Goal: Use online tool/utility: Utilize a website feature to perform a specific function

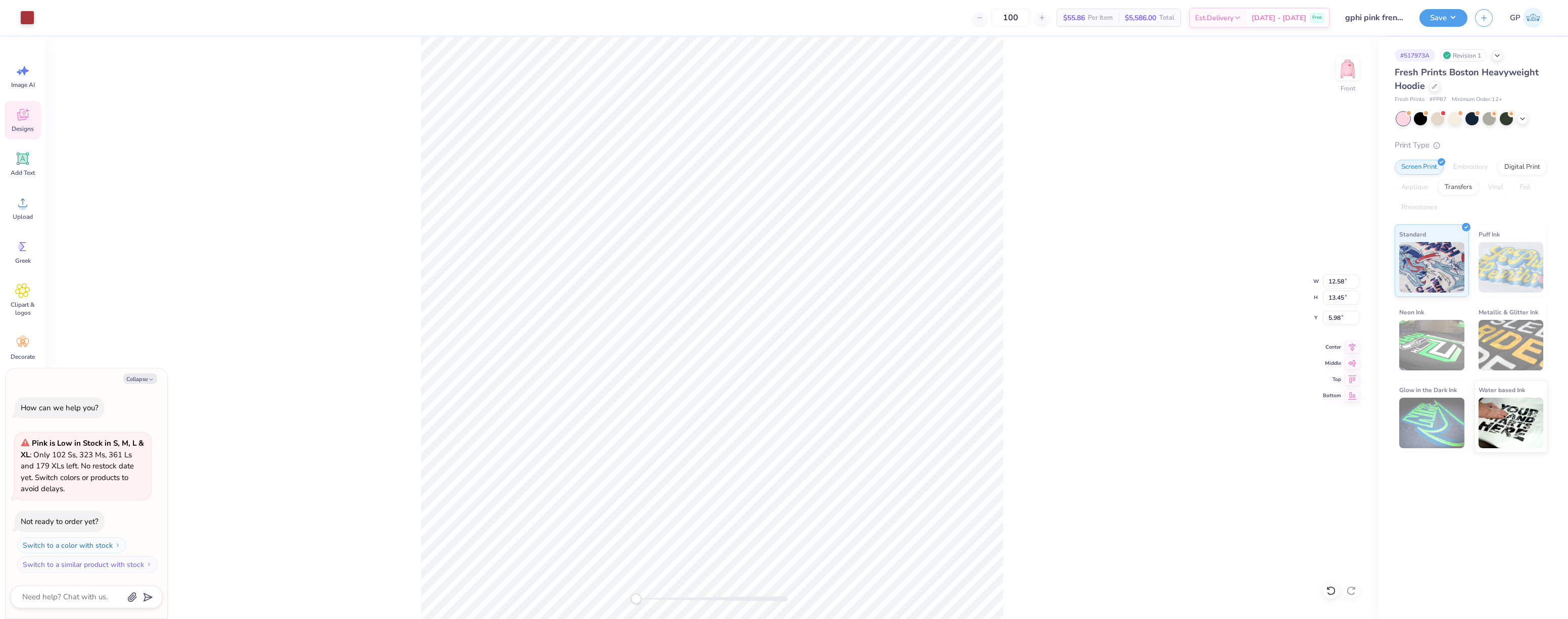
type textarea "x"
type input "7.61"
type input "8.36"
type input "9.51"
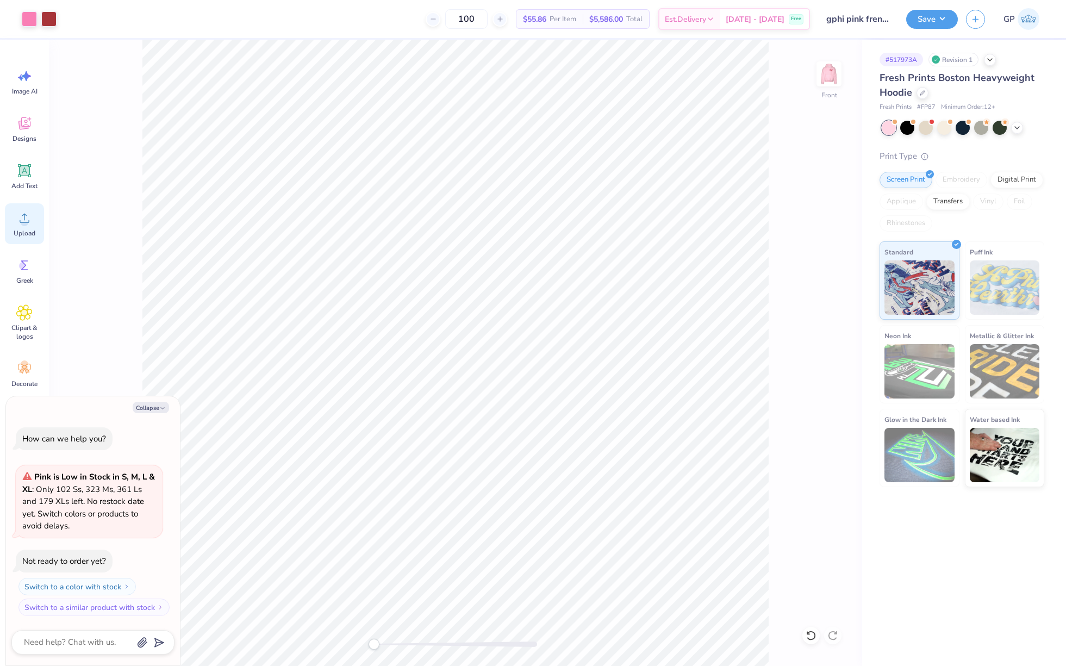
click at [27, 226] on icon at bounding box center [24, 218] width 16 height 16
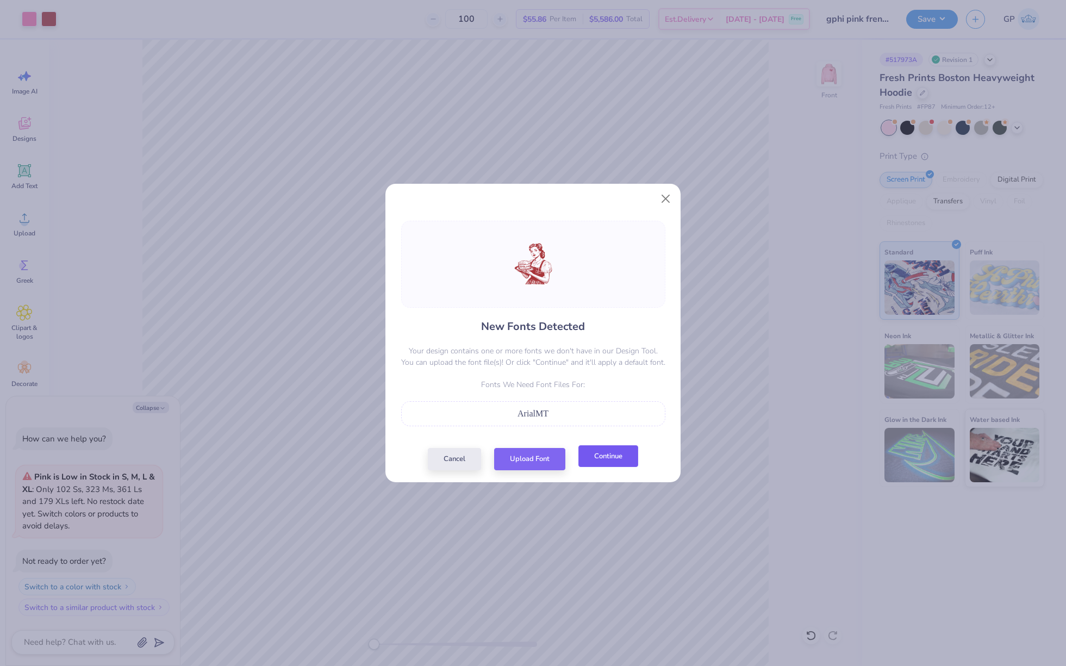
click at [590, 460] on button "Continue" at bounding box center [608, 456] width 60 height 22
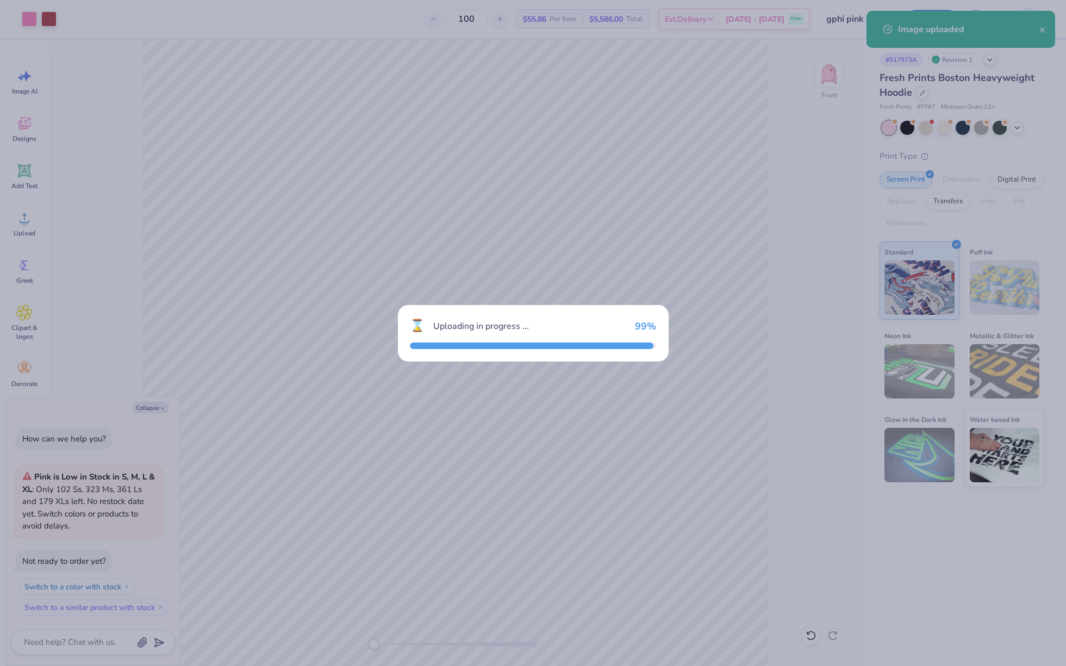
type textarea "x"
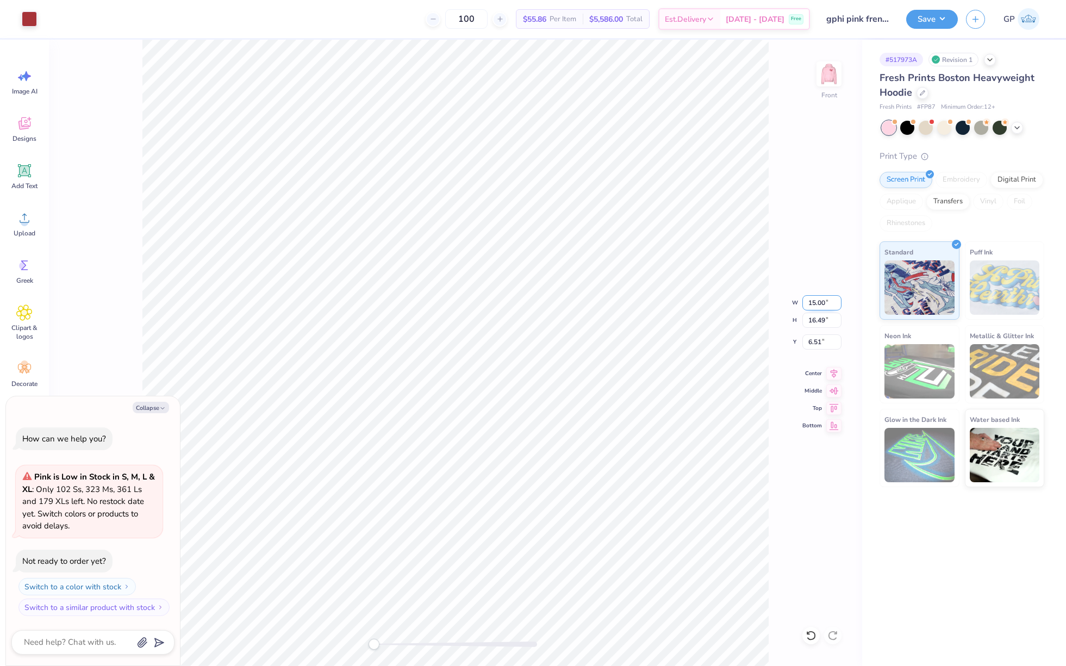
click at [820, 304] on input "15.00" at bounding box center [821, 302] width 39 height 15
type input "7.61"
type textarea "x"
type input "8.37"
click at [830, 343] on input "10.57" at bounding box center [821, 341] width 39 height 15
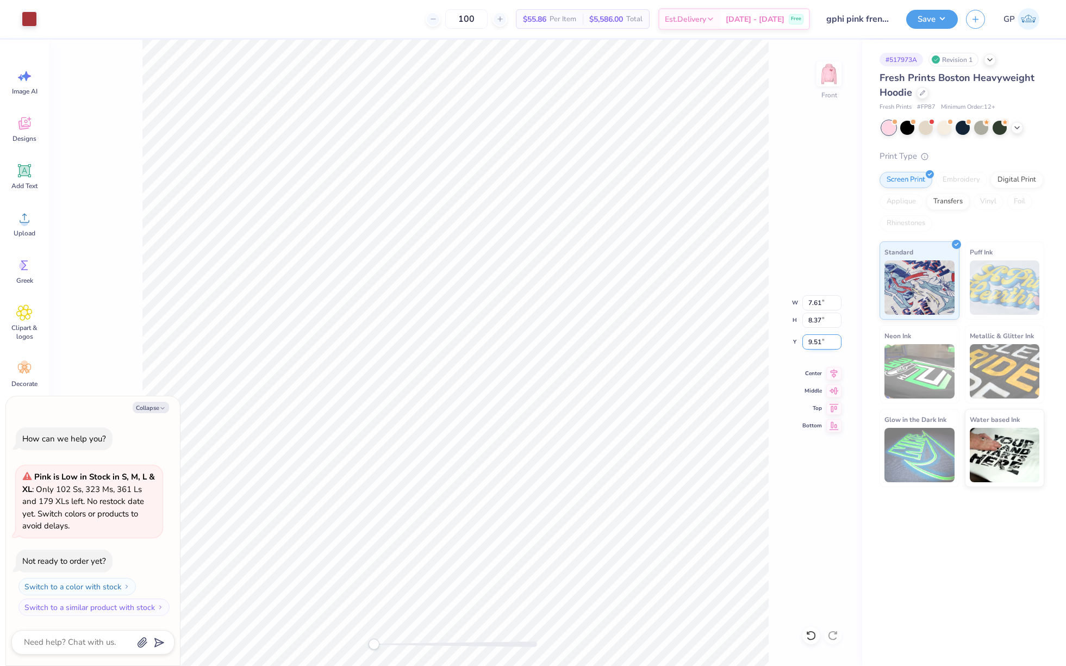
type input "9.51"
click at [554, 648] on li "Send to Back" at bounding box center [540, 652] width 85 height 21
click at [926, 18] on button "Save" at bounding box center [932, 17] width 52 height 19
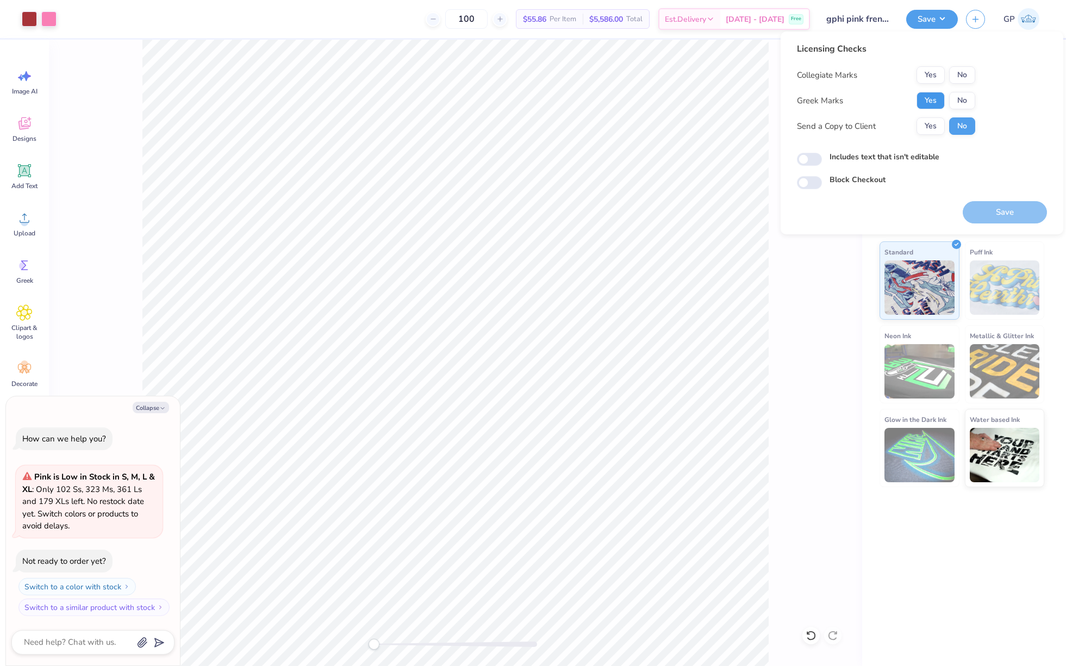
click at [931, 104] on button "Yes" at bounding box center [930, 100] width 28 height 17
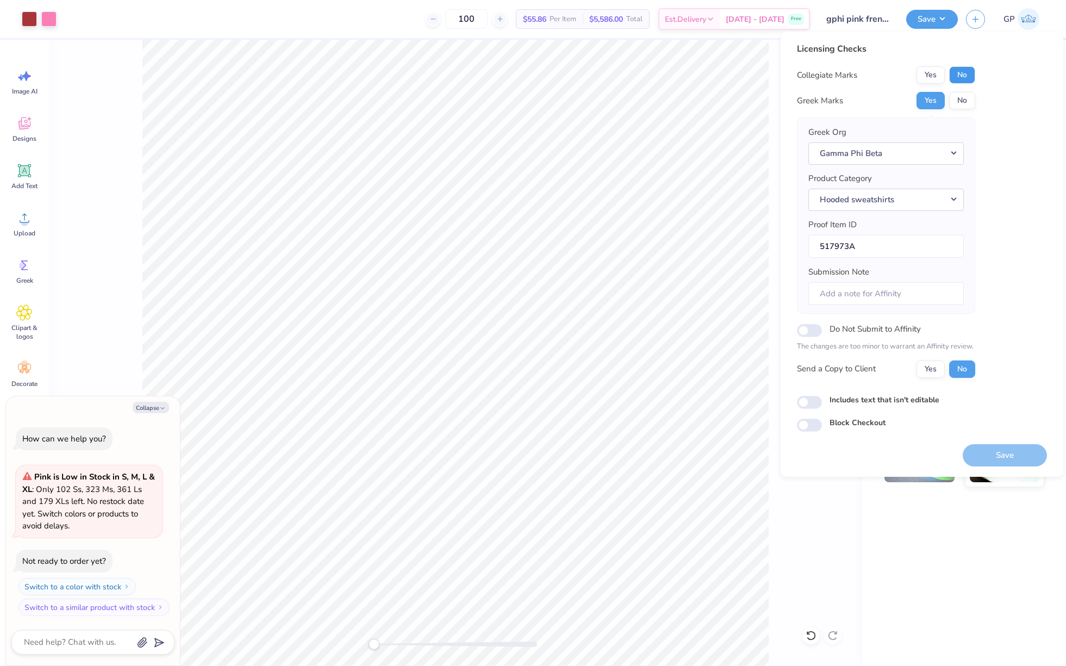
click at [953, 76] on button "No" at bounding box center [962, 74] width 26 height 17
click at [974, 450] on button "Save" at bounding box center [1004, 455] width 84 height 22
type textarea "x"
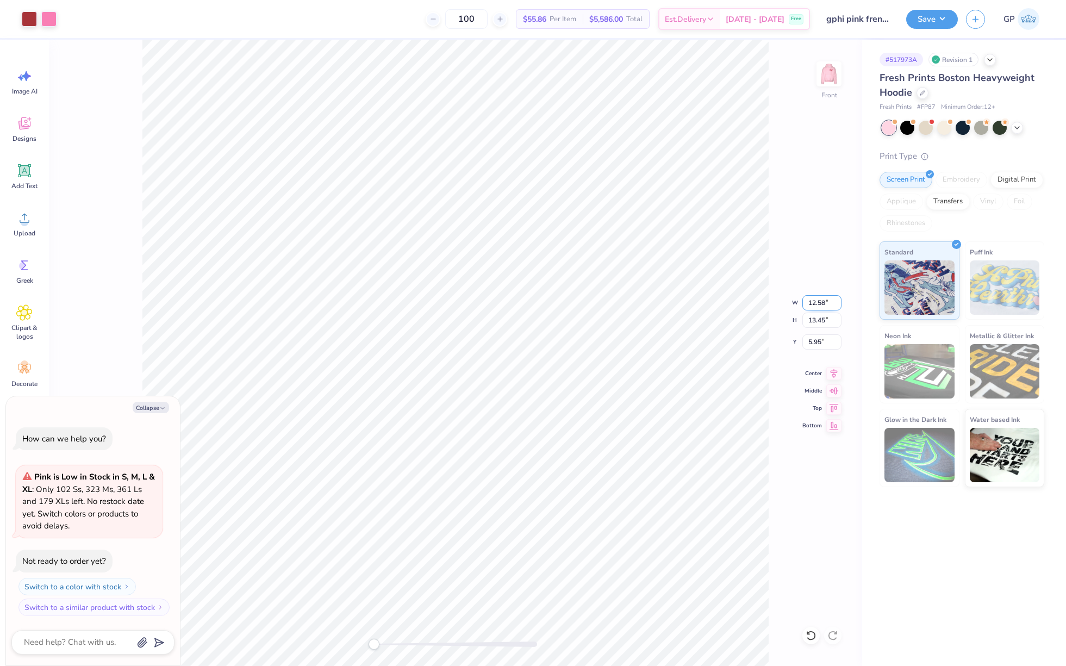
click at [803, 303] on input "12.58" at bounding box center [821, 302] width 39 height 15
type input "12.5"
type textarea "x"
type input "12.50"
type input "13.36"
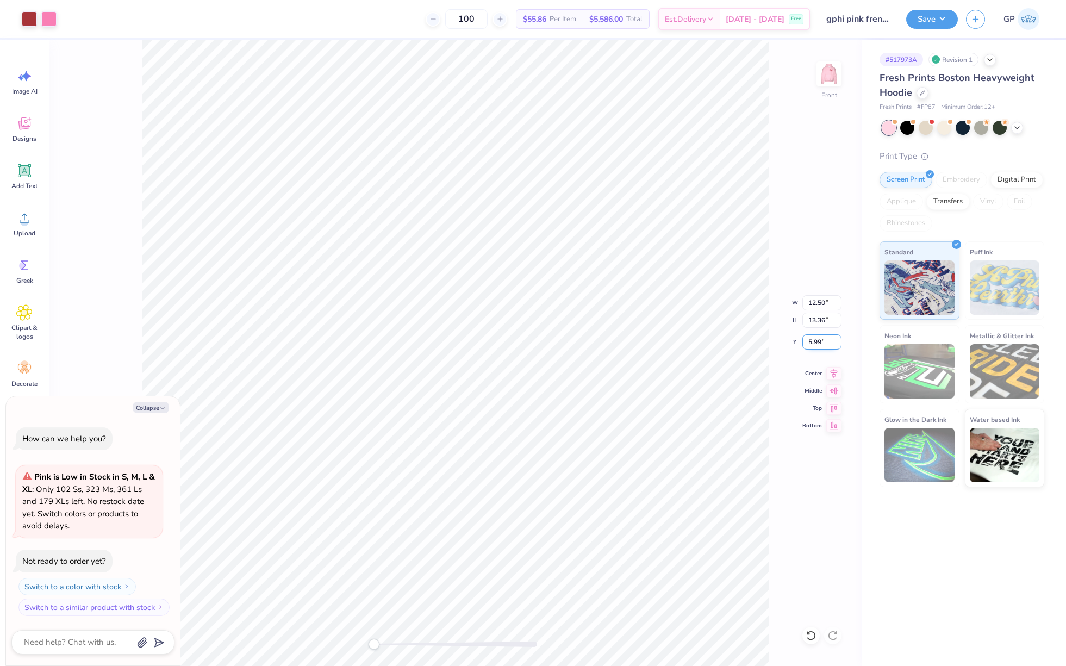
click at [820, 340] on input "5.99" at bounding box center [821, 341] width 39 height 15
type input "7"
type input "6"
type textarea "x"
type input "6.00"
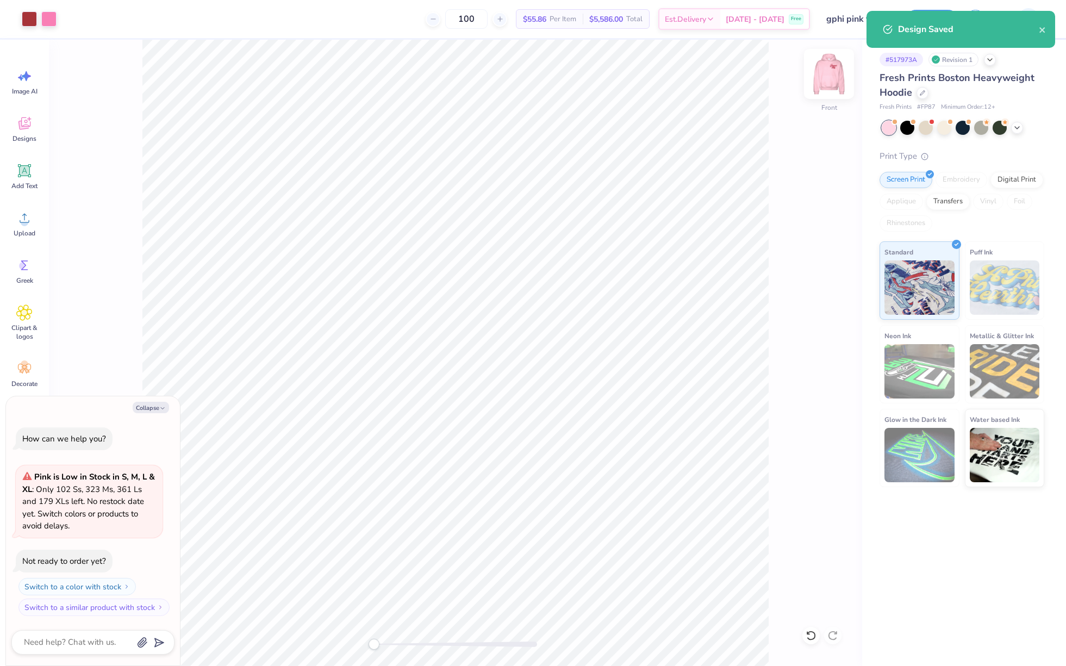
click at [835, 80] on img at bounding box center [828, 73] width 43 height 43
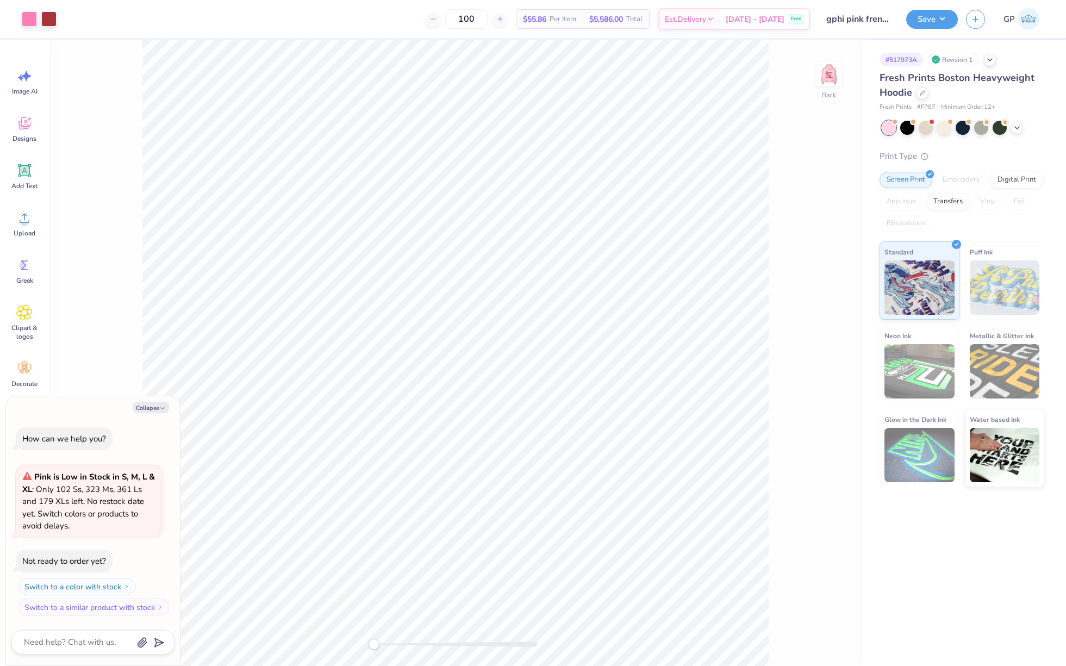
type textarea "x"
click at [806, 311] on input "6.04" at bounding box center [821, 311] width 39 height 15
type input "6"
type textarea "x"
type input "6.00"
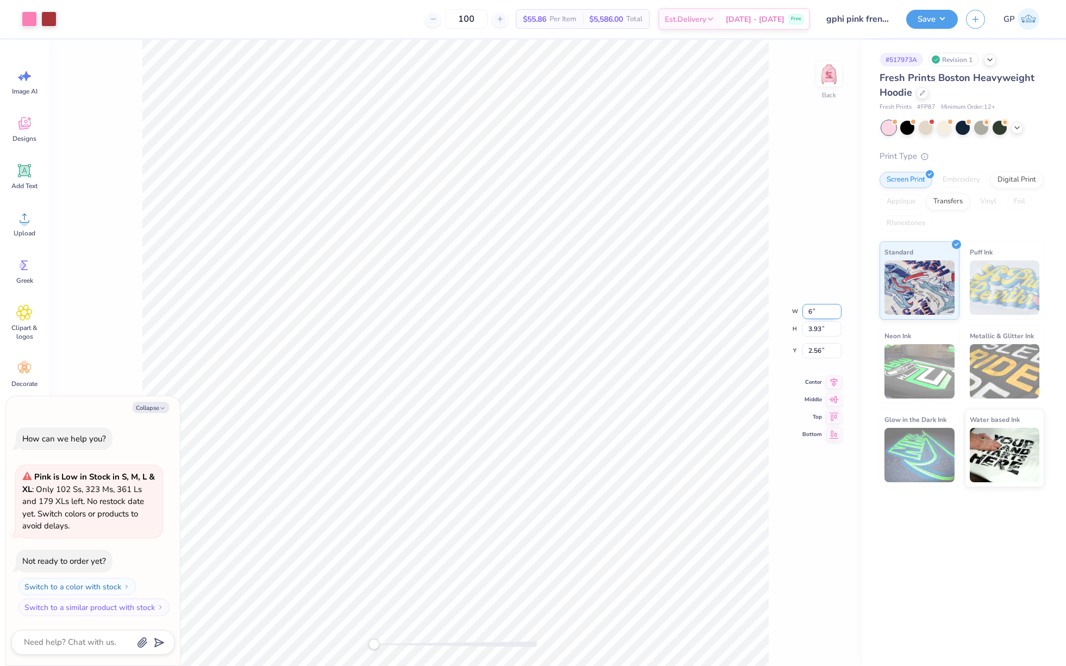
type input "3.91"
type input "2.57"
click at [818, 334] on div "Back W 6.00 6.00 " H 3.91 3.91 " Y 2.57 2.57 " Center Middle Top Bottom" at bounding box center [455, 353] width 813 height 626
type textarea "x"
click at [819, 346] on input "2.57" at bounding box center [821, 341] width 39 height 15
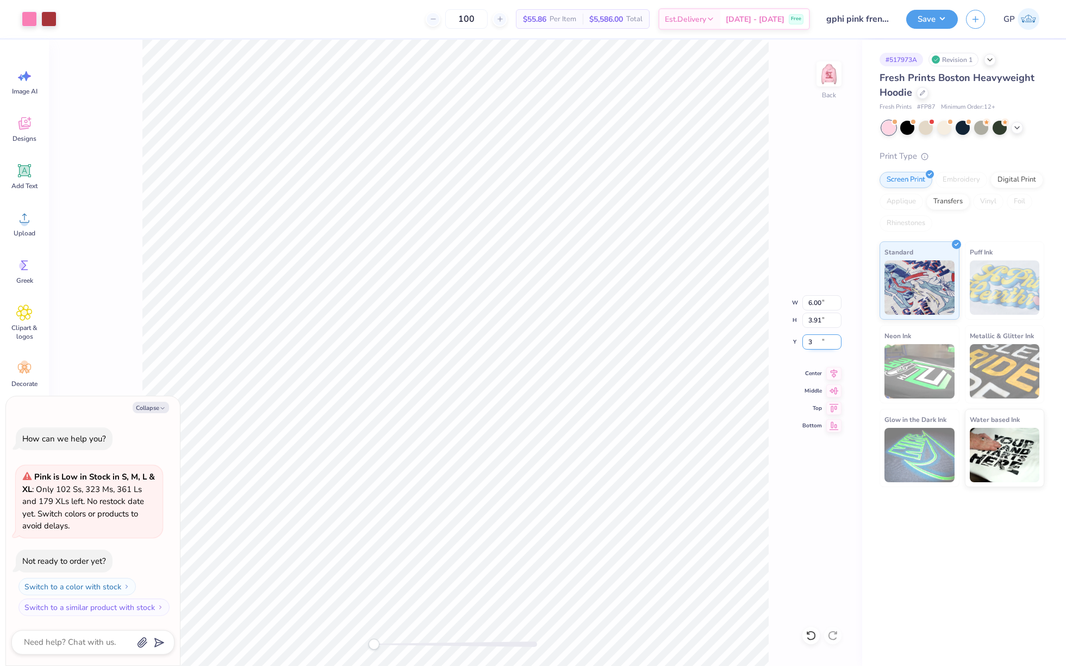
type input "3"
type textarea "x"
type input "3.00"
click at [916, 21] on button "Save" at bounding box center [932, 17] width 52 height 19
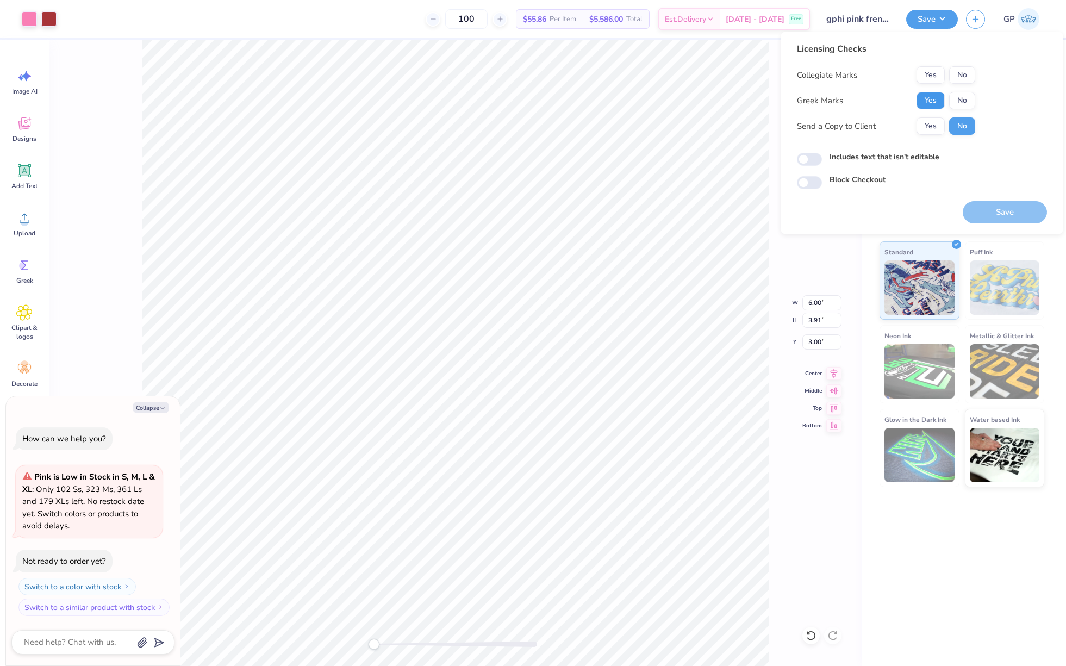
click at [929, 98] on button "Yes" at bounding box center [930, 100] width 28 height 17
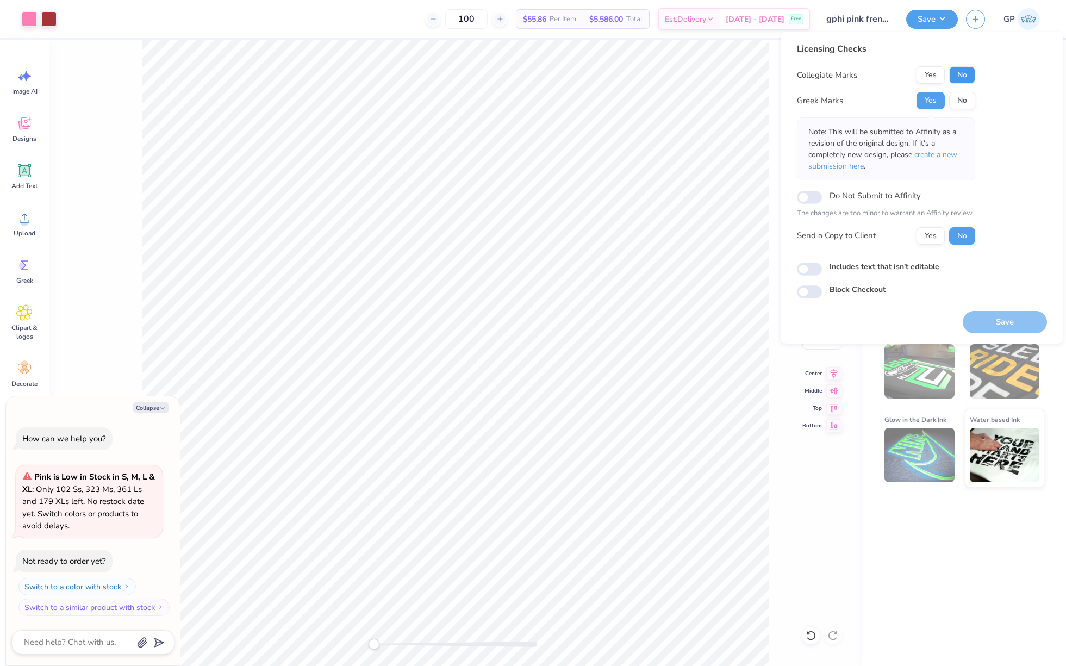
click at [957, 77] on button "No" at bounding box center [962, 74] width 26 height 17
type textarea "x"
click at [805, 266] on input "Includes text that isn't editable" at bounding box center [809, 268] width 25 height 13
checkbox input "true"
click at [986, 319] on button "Save" at bounding box center [1004, 322] width 84 height 22
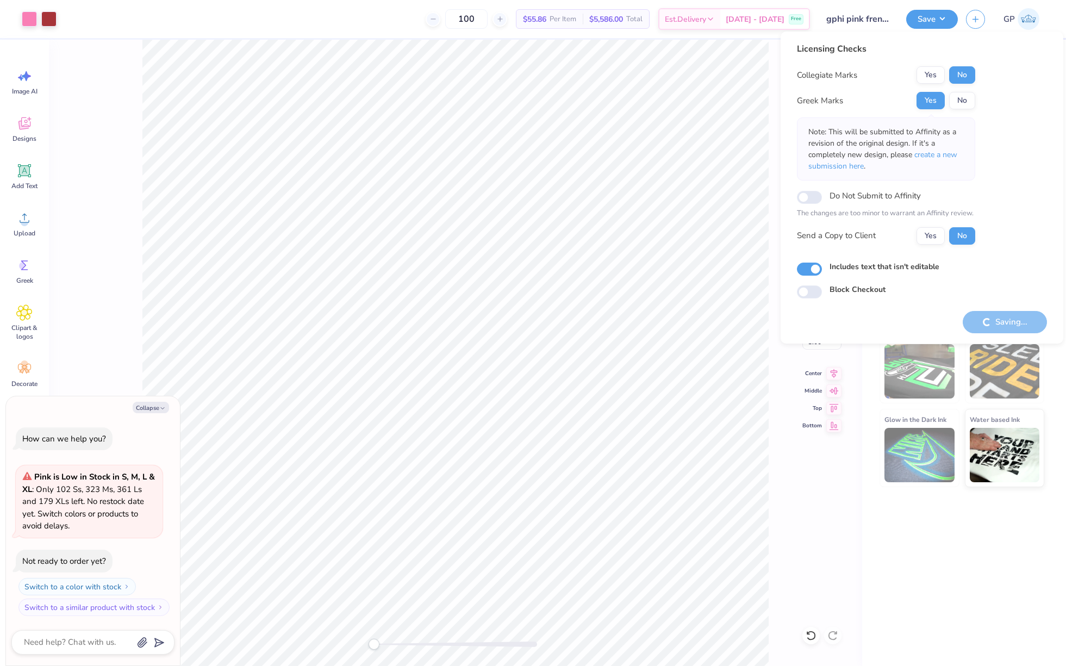
type textarea "x"
